Goal: Find specific page/section: Find specific page/section

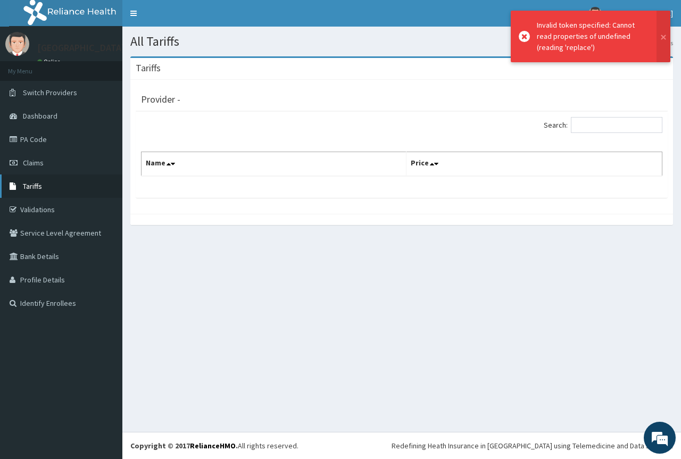
click at [32, 190] on link "Tariffs" at bounding box center [61, 185] width 122 height 23
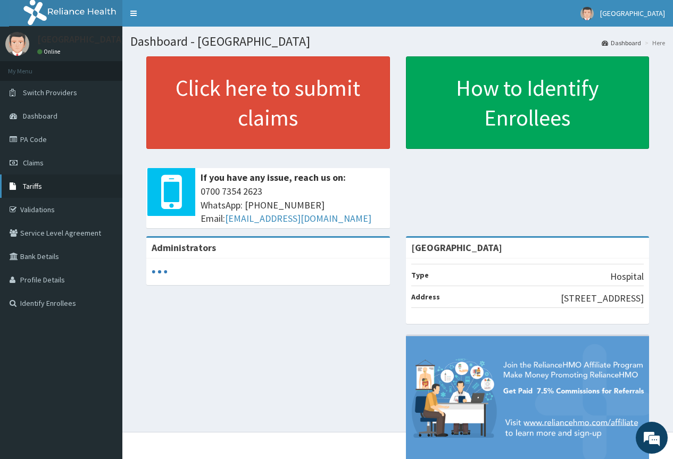
click at [35, 194] on link "Tariffs" at bounding box center [61, 185] width 122 height 23
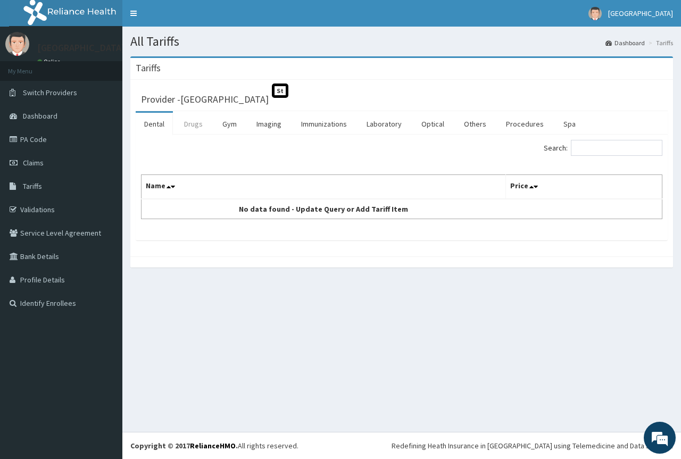
click at [200, 126] on link "Drugs" at bounding box center [193, 124] width 36 height 22
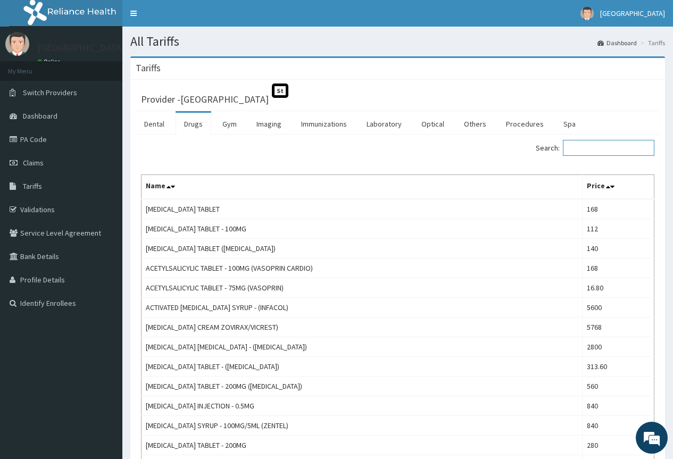
click at [601, 155] on input "Search:" at bounding box center [608, 148] width 91 height 16
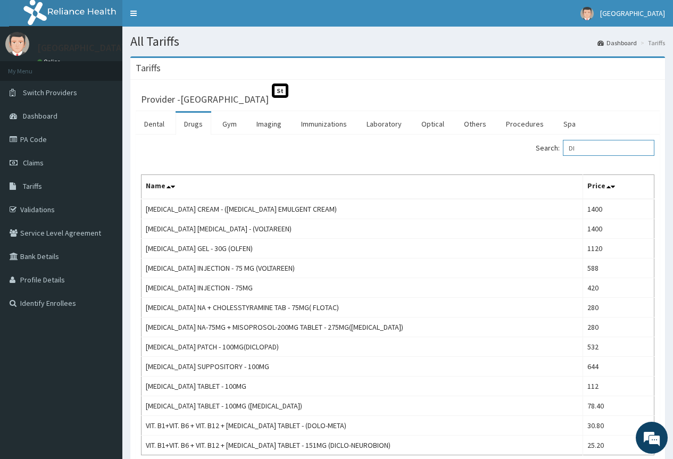
type input "D"
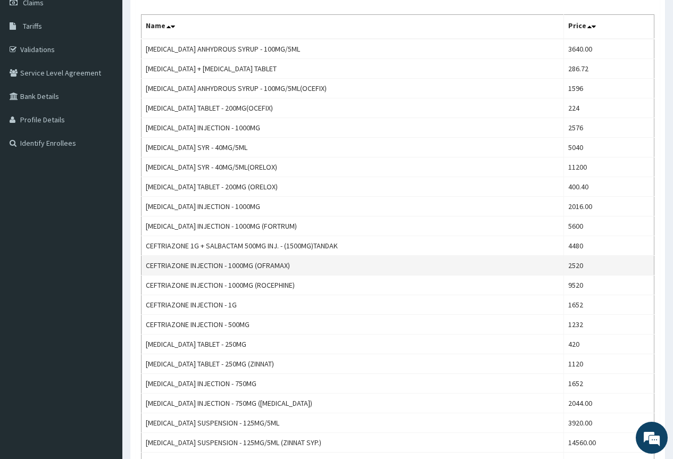
scroll to position [160, 0]
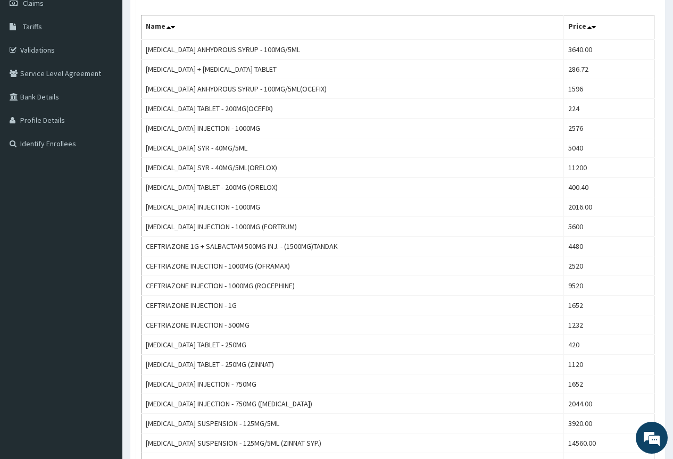
type input "CEF"
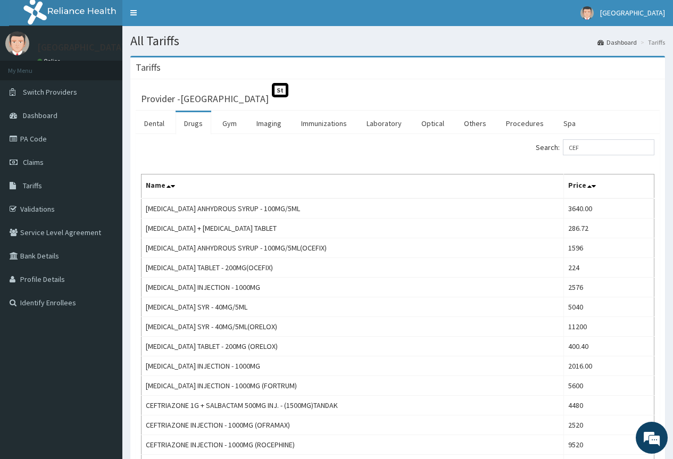
scroll to position [0, 0]
click at [523, 120] on link "Procedures" at bounding box center [524, 124] width 55 height 22
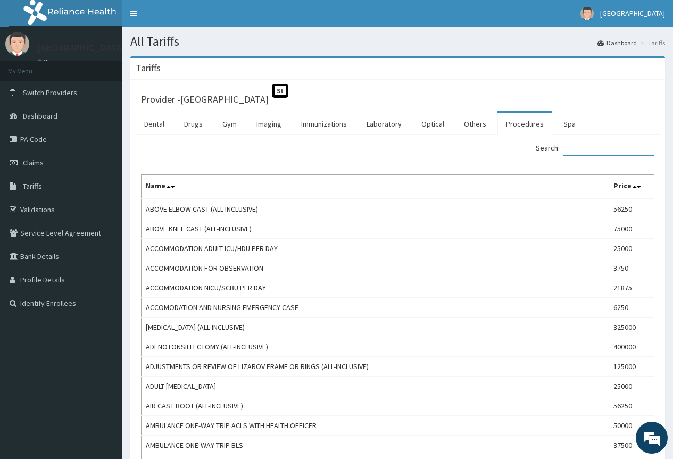
click at [603, 145] on input "Search:" at bounding box center [608, 148] width 91 height 16
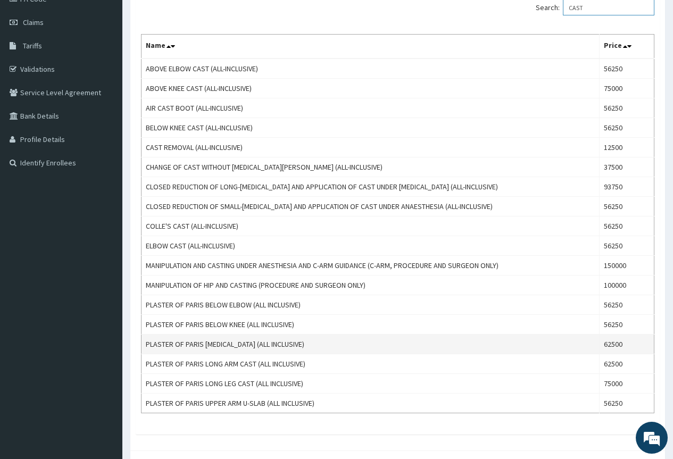
scroll to position [160, 0]
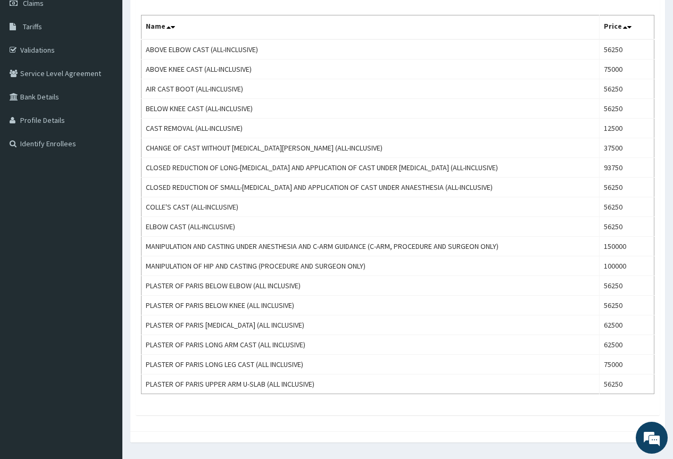
type input "CAST"
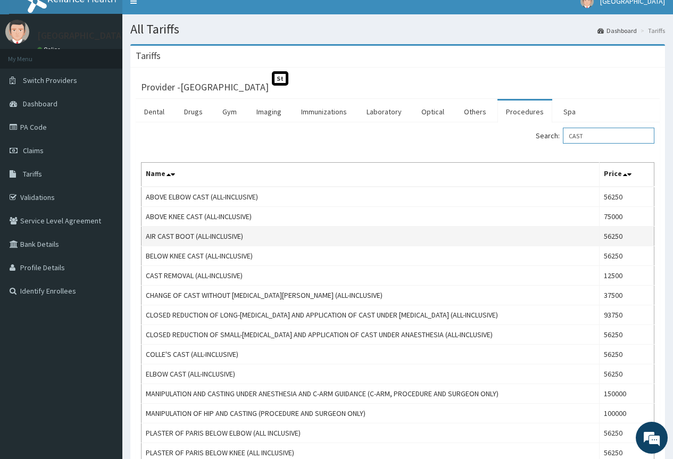
scroll to position [0, 0]
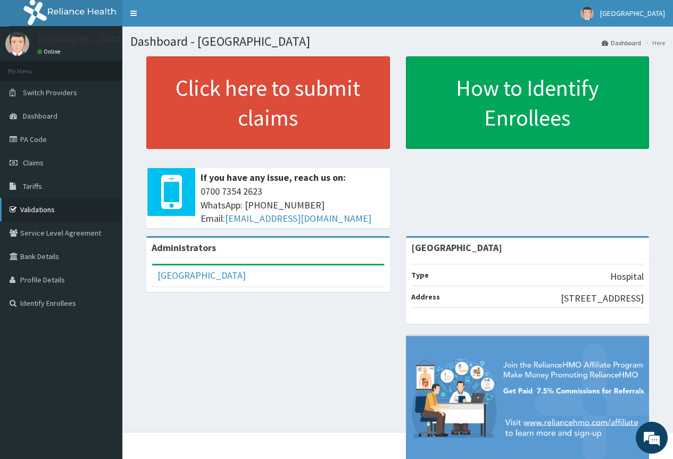
click at [31, 208] on link "Validations" at bounding box center [61, 209] width 122 height 23
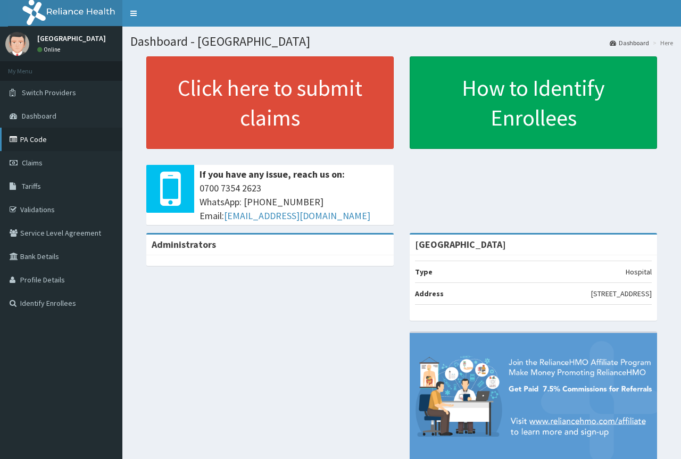
click at [33, 139] on link "PA Code" at bounding box center [61, 139] width 122 height 23
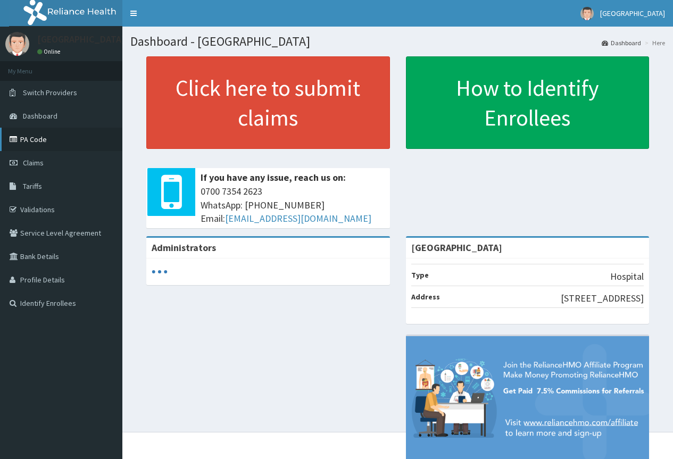
click at [54, 137] on link "PA Code" at bounding box center [61, 139] width 122 height 23
